Goal: Task Accomplishment & Management: Manage account settings

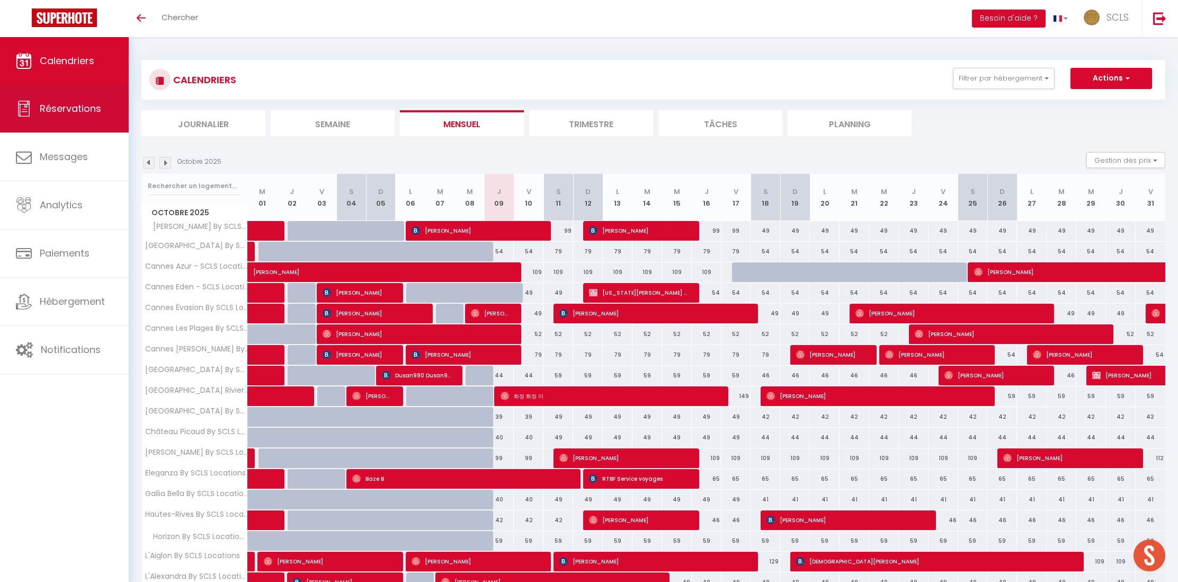
click at [62, 105] on span "Réservations" at bounding box center [70, 108] width 61 height 13
select select "not_cancelled"
click at [50, 111] on span "Réservations" at bounding box center [70, 108] width 61 height 13
select select "not_cancelled"
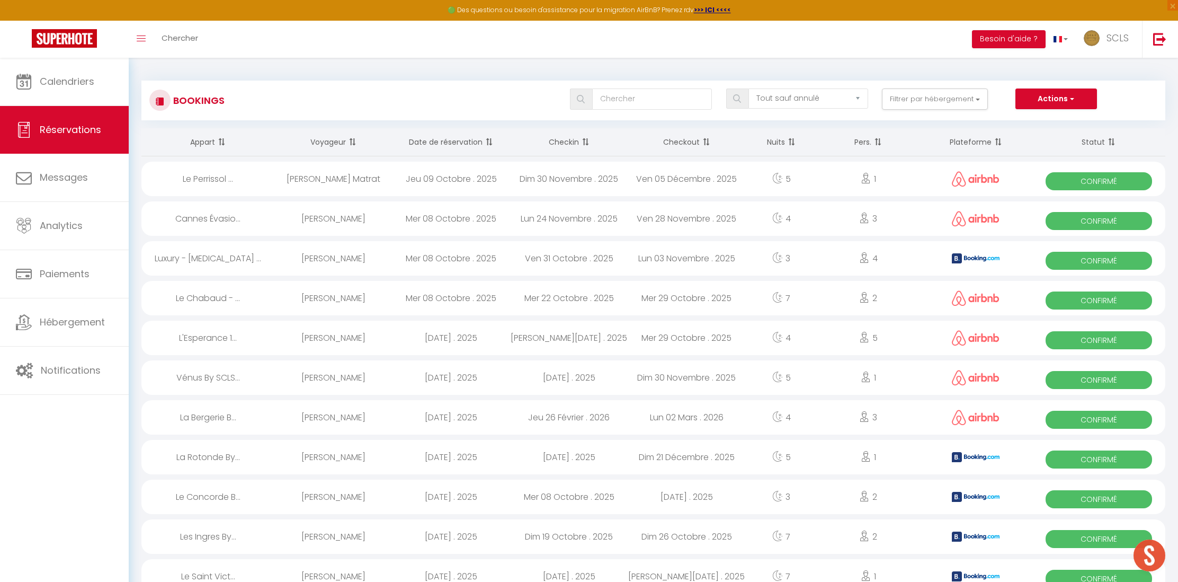
click at [1093, 182] on span "Confirmé" at bounding box center [1099, 181] width 106 height 18
select select "OK"
select select "0"
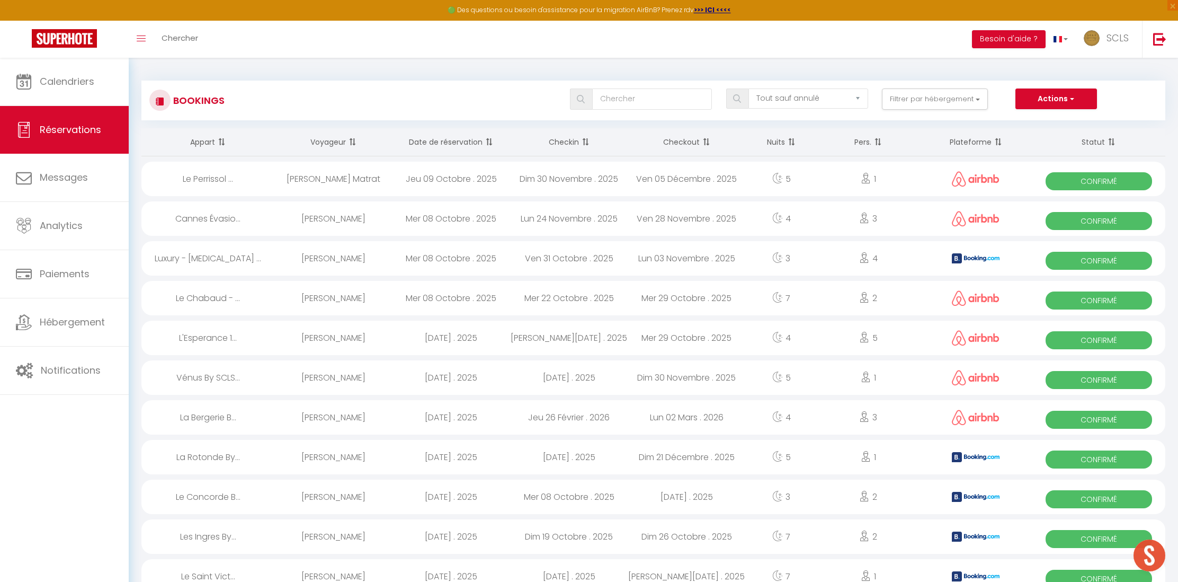
select select "1"
select select
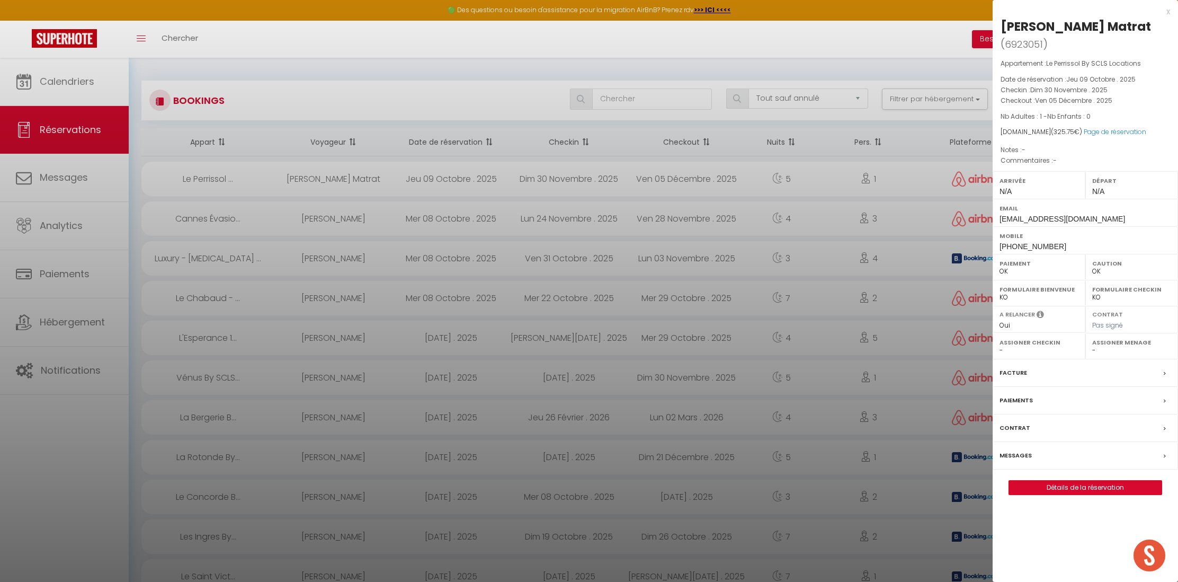
click at [998, 23] on div "[PERSON_NAME] ( 6923051 ) Appartement : [GEOGRAPHIC_DATA] By SCLS Locations Dat…" at bounding box center [1085, 256] width 185 height 477
drag, startPoint x: 998, startPoint y: 23, endPoint x: 1154, endPoint y: 29, distance: 155.8
click at [1153, 29] on div "[PERSON_NAME] ( 6923051 ) Appartement : [GEOGRAPHIC_DATA] By SCLS Locations Dat…" at bounding box center [1085, 256] width 185 height 477
copy div "[PERSON_NAME] Matrat"
drag, startPoint x: 997, startPoint y: 245, endPoint x: 1060, endPoint y: 245, distance: 62.5
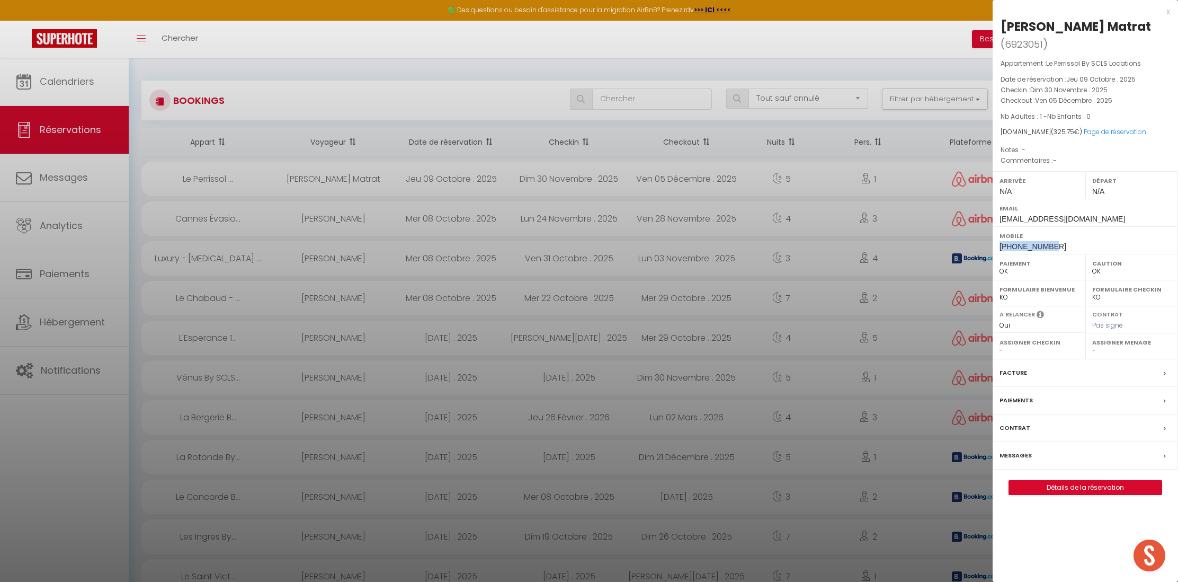
click at [1060, 245] on div "Mobile [PHONE_NUMBER]" at bounding box center [1085, 240] width 185 height 28
copy span "[PHONE_NUMBER]"
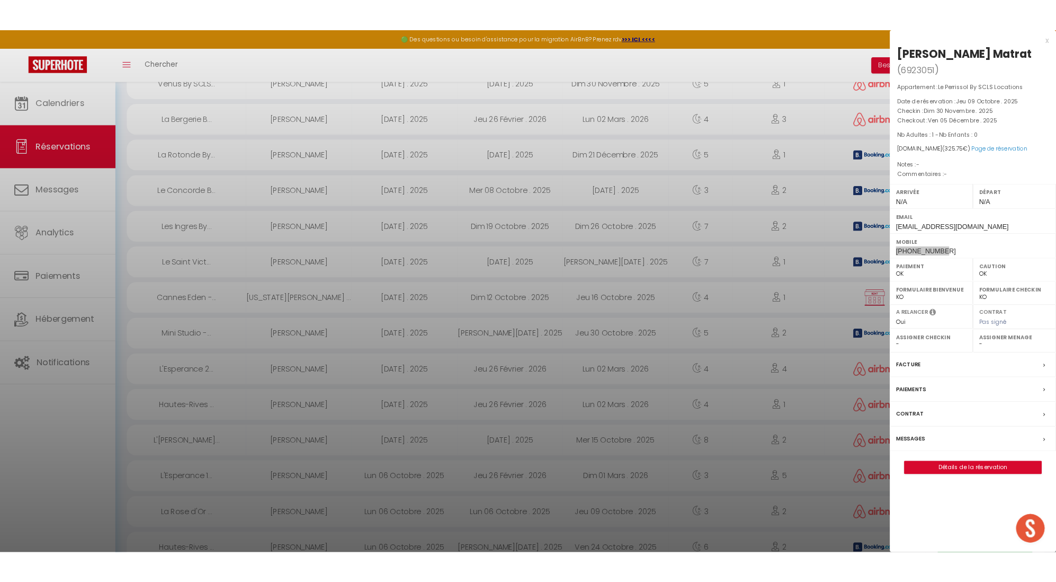
scroll to position [424, 0]
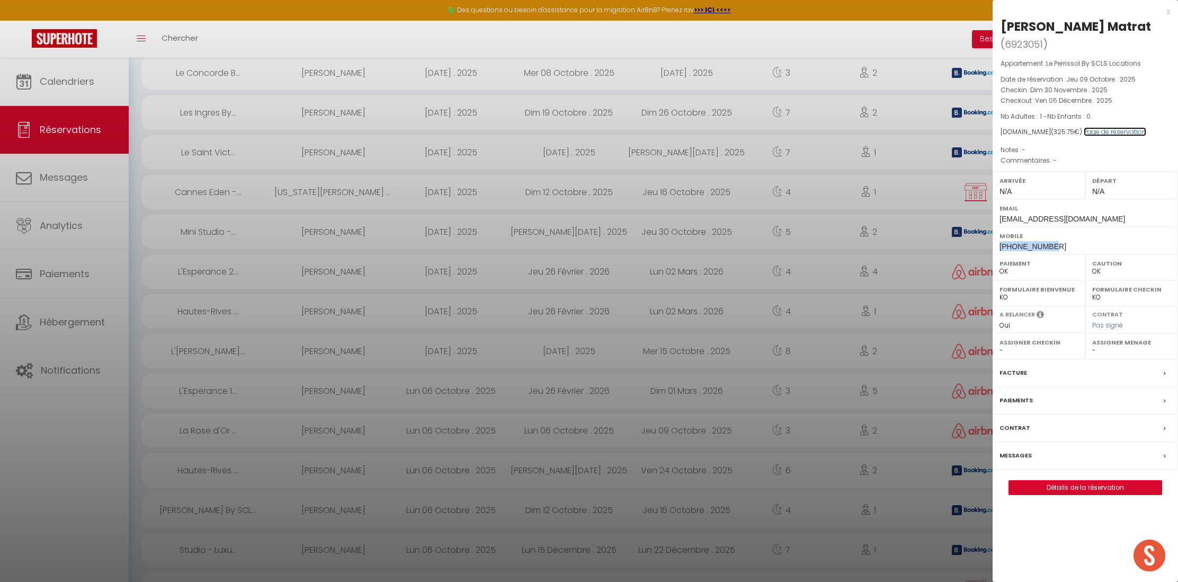
click at [1101, 132] on link "Page de réservation" at bounding box center [1115, 131] width 63 height 9
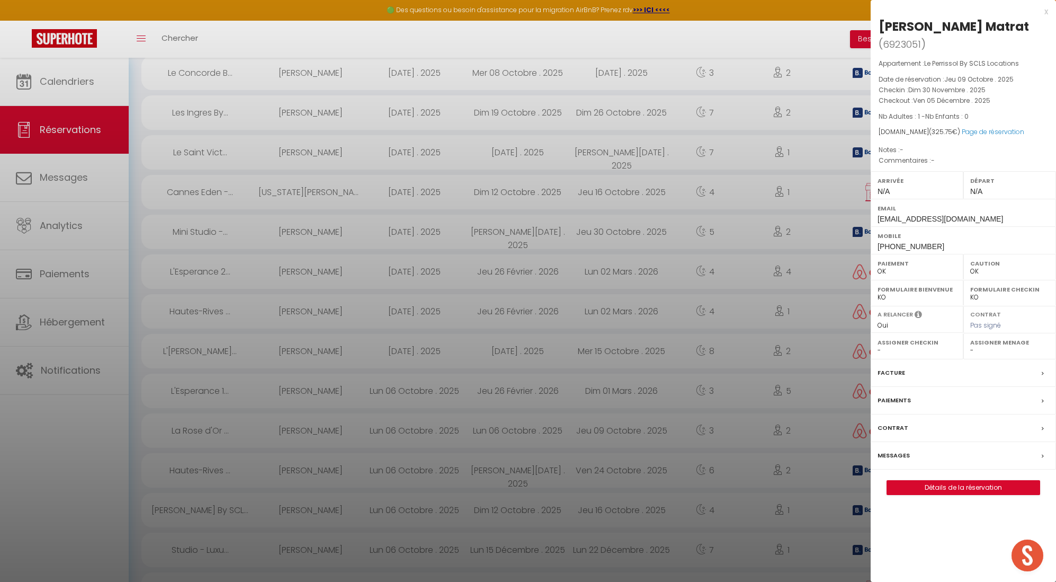
click at [577, 142] on div at bounding box center [528, 291] width 1056 height 582
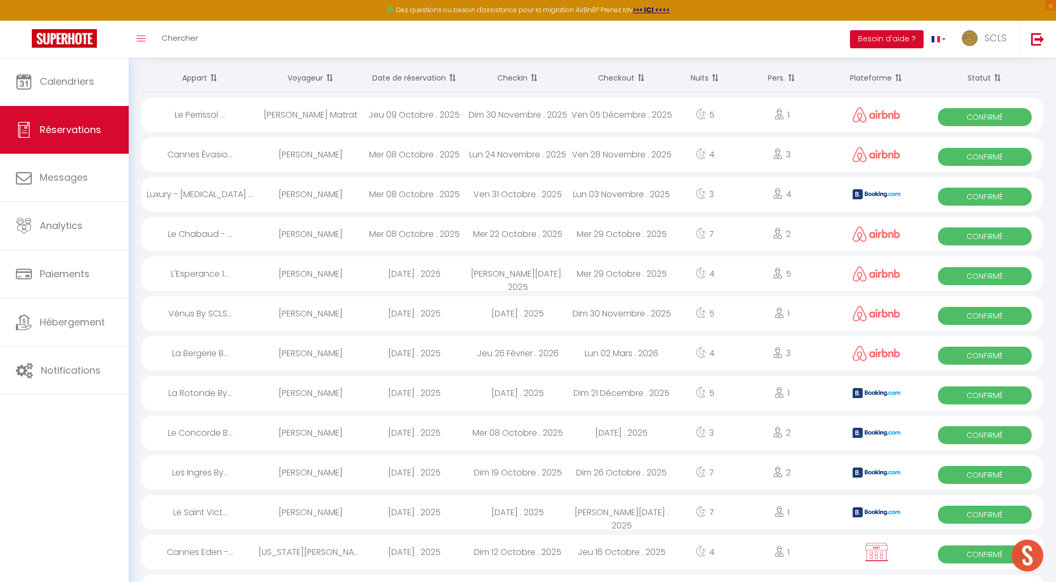
scroll to position [0, 0]
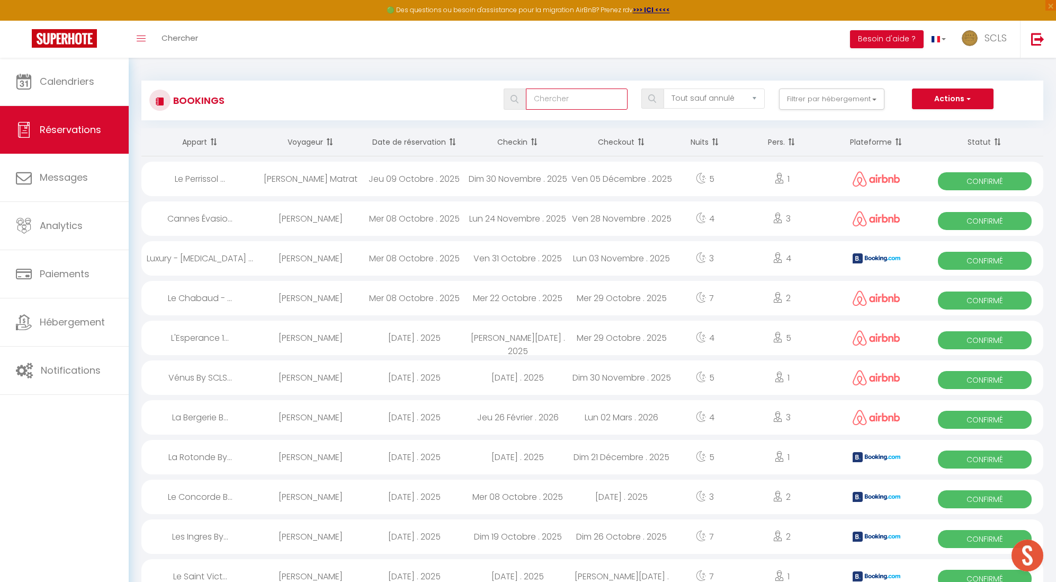
click at [576, 99] on input "text" at bounding box center [576, 98] width 101 height 21
type input "Perr"
click at [511, 100] on div at bounding box center [511, 99] width 14 height 10
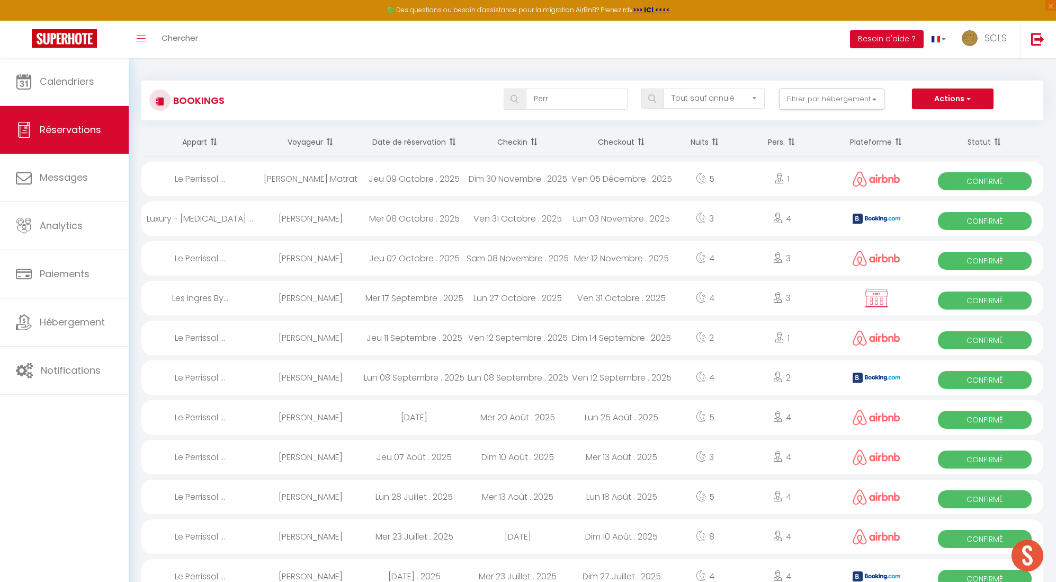
click at [982, 256] on span "Confirmé" at bounding box center [985, 261] width 94 height 18
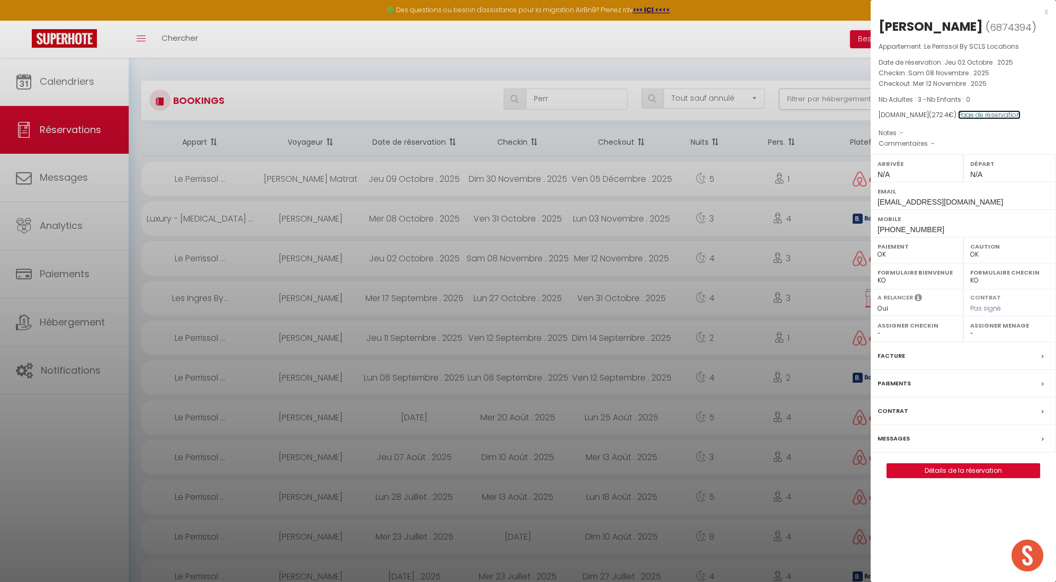
click at [966, 117] on link "Page de réservation" at bounding box center [989, 114] width 63 height 9
